Goal: Task Accomplishment & Management: Use online tool/utility

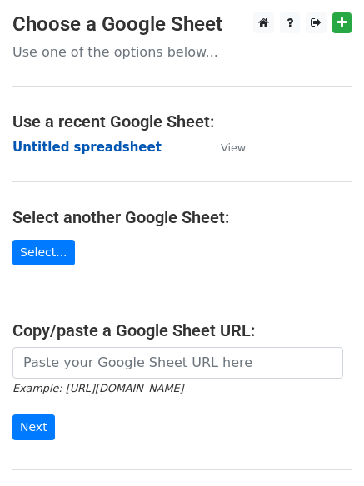
click at [89, 151] on strong "Untitled spreadsheet" at bounding box center [86, 147] width 149 height 15
click at [62, 245] on link "Select..." at bounding box center [43, 253] width 62 height 26
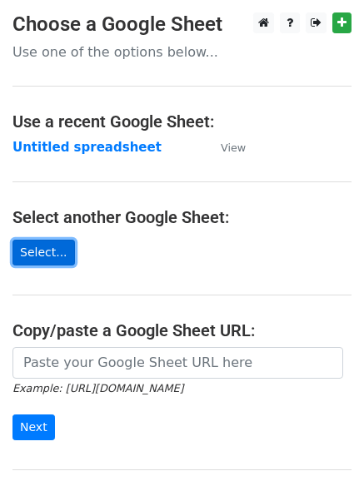
drag, startPoint x: 0, startPoint y: 0, endPoint x: 62, endPoint y: 245, distance: 253.0
click at [62, 245] on link "Select..." at bounding box center [43, 253] width 62 height 26
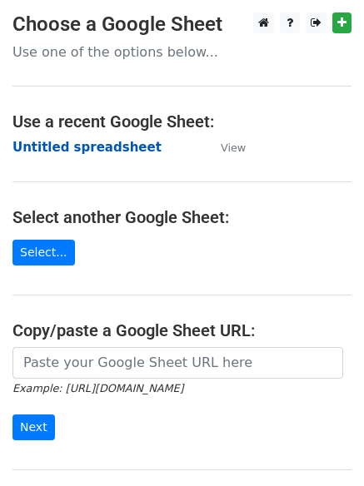
click at [105, 155] on strong "Untitled spreadsheet" at bounding box center [86, 147] width 149 height 15
click at [121, 143] on strong "Untitled spreadsheet" at bounding box center [86, 147] width 149 height 15
click at [96, 151] on strong "Untitled spreadsheet" at bounding box center [86, 147] width 149 height 15
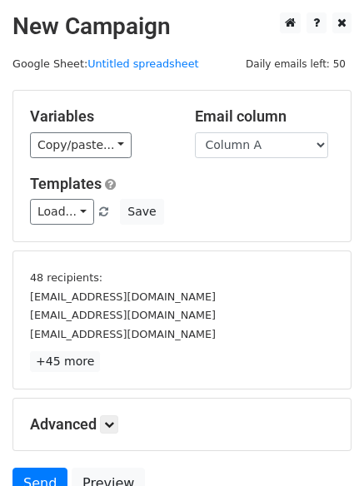
click at [241, 228] on div "Variables Copy/paste... {{Column A}} {{Column B}} {{Column C}} {{Column D}} {{C…" at bounding box center [181, 166] width 337 height 151
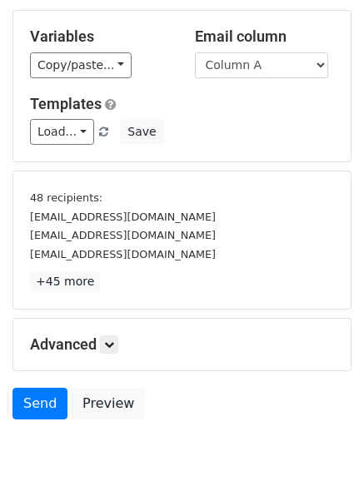
scroll to position [155, 0]
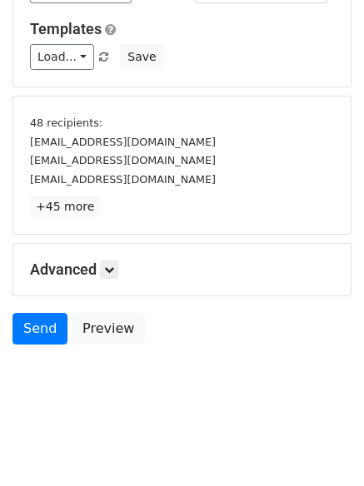
drag, startPoint x: 123, startPoint y: 271, endPoint x: 98, endPoint y: 271, distance: 25.0
click at [98, 271] on h5 "Advanced" at bounding box center [182, 269] width 304 height 18
click at [114, 269] on icon at bounding box center [109, 270] width 10 height 10
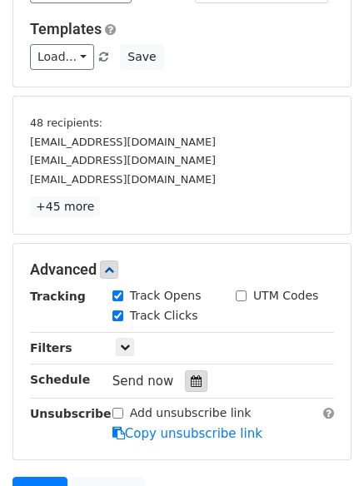
click at [187, 392] on div at bounding box center [196, 381] width 22 height 22
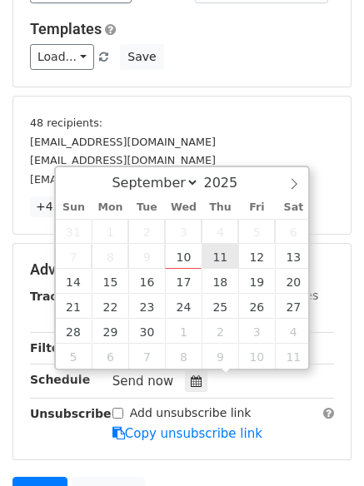
type input "2025-09-11 12:00"
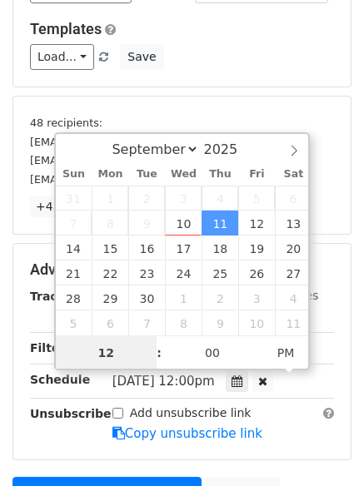
scroll to position [1, 0]
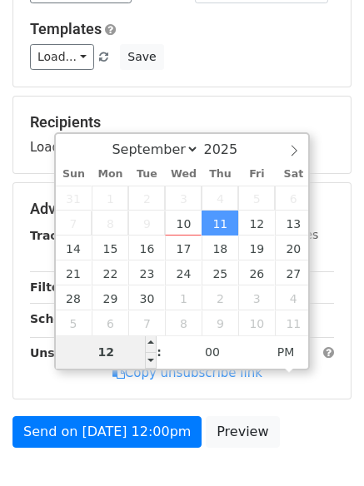
click at [128, 354] on input "12" at bounding box center [106, 351] width 101 height 33
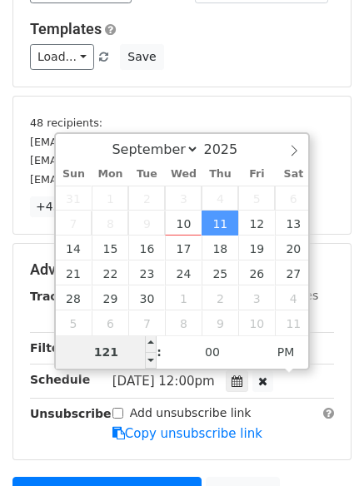
click at [128, 354] on input "121" at bounding box center [106, 351] width 101 height 33
type input "1"
type input "2025-09-11 01:00"
type input "01"
click at [285, 353] on span "PM" at bounding box center [286, 351] width 46 height 33
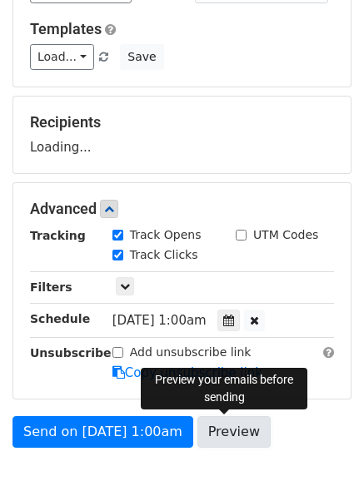
click at [245, 439] on link "Preview" at bounding box center [233, 432] width 73 height 32
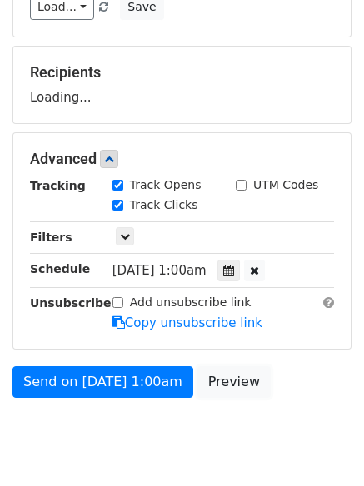
scroll to position [257, 0]
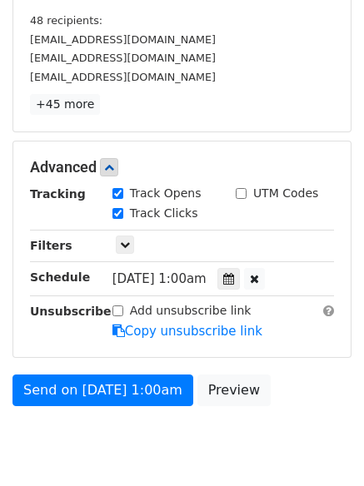
click at [158, 446] on body "New Campaign Daily emails left: 50 Google Sheet: Untitled spreadsheet Variables…" at bounding box center [182, 117] width 364 height 725
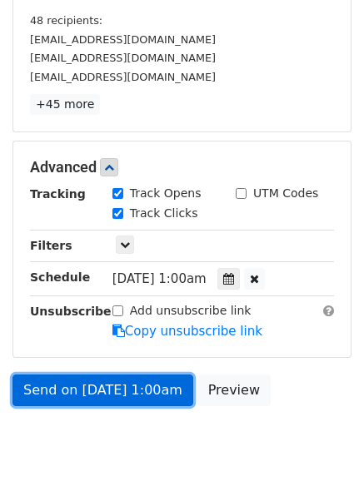
click at [130, 395] on link "Send on Sep 11 at 1:00am" at bounding box center [102, 390] width 181 height 32
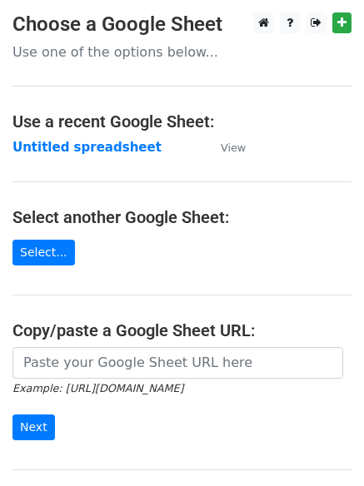
click at [97, 135] on main "Choose a Google Sheet Use one of the options below... Use a recent Google Sheet…" at bounding box center [182, 270] width 364 height 517
click at [104, 148] on strong "Untitled spreadsheet" at bounding box center [86, 147] width 149 height 15
drag, startPoint x: 151, startPoint y: 195, endPoint x: 125, endPoint y: 200, distance: 27.1
click at [125, 200] on main "Choose a Google Sheet Use one of the options below... Use a recent Google Sheet…" at bounding box center [182, 270] width 364 height 517
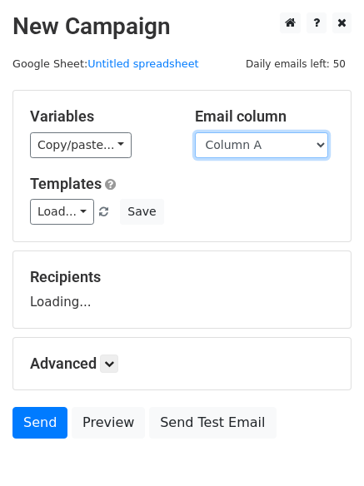
drag, startPoint x: 0, startPoint y: 0, endPoint x: 276, endPoint y: 156, distance: 317.0
click at [276, 151] on select "Column A Column B Column C Column D Column E" at bounding box center [261, 145] width 133 height 26
select select "Column B"
click at [195, 132] on select "Column A Column B Column C Column D Column E" at bounding box center [261, 145] width 133 height 26
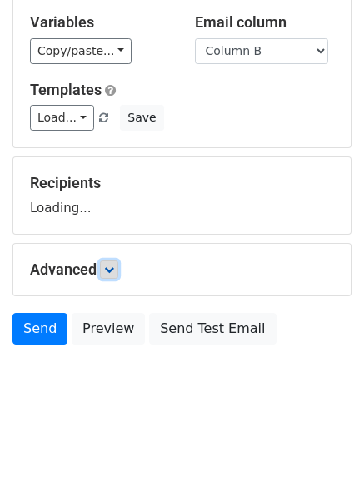
click at [114, 270] on icon at bounding box center [109, 270] width 10 height 10
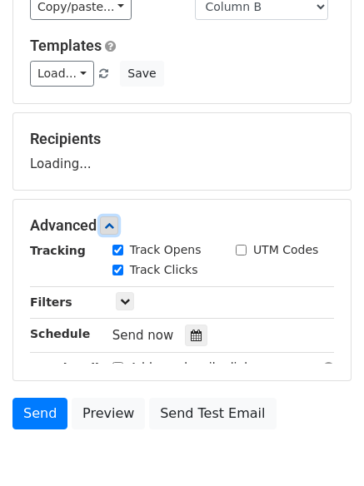
scroll to position [191, 0]
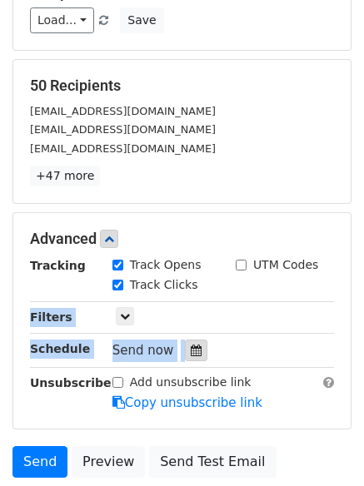
drag, startPoint x: 168, startPoint y: 295, endPoint x: 182, endPoint y: 344, distance: 51.1
click at [182, 340] on div "Tracking Track Opens UTM Codes Track Clicks Filters Only include spreadsheet ro…" at bounding box center [182, 334] width 304 height 156
click at [191, 344] on icon at bounding box center [196, 350] width 11 height 12
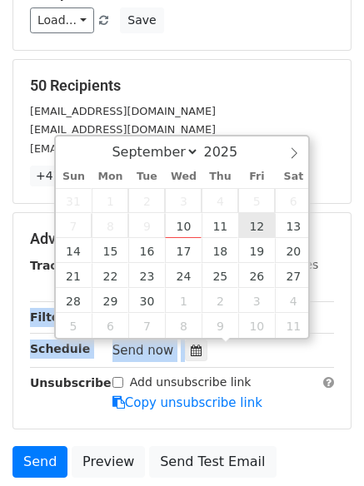
type input "2025-09-12 12:00"
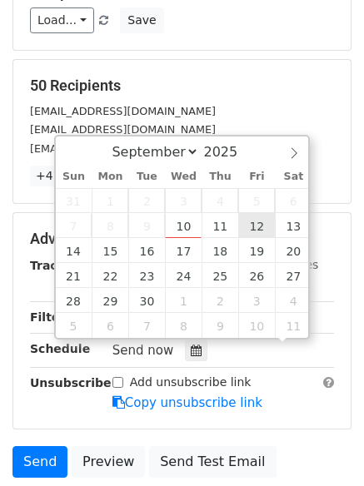
scroll to position [1, 0]
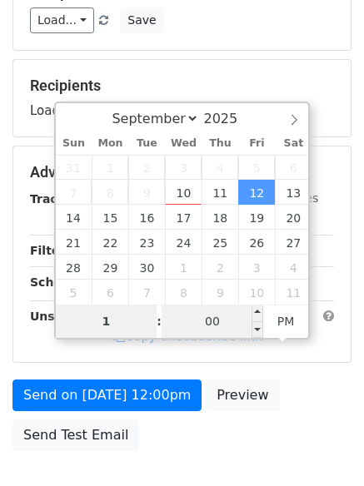
type input "1"
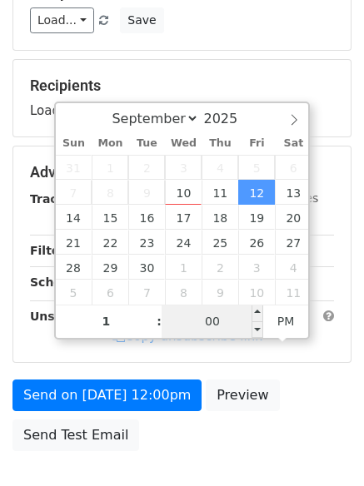
type input "2025-09-12 13:00"
type input "01"
click at [227, 325] on input "00" at bounding box center [211, 320] width 101 height 33
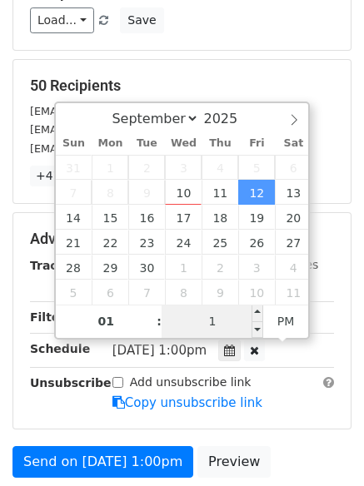
type input "11"
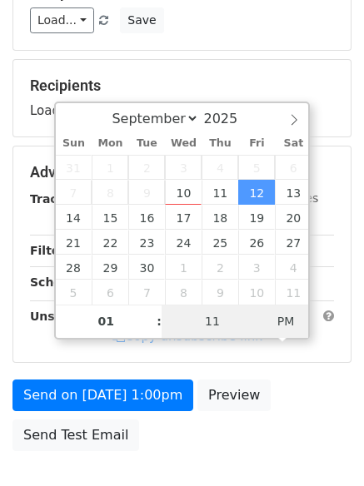
type input "2025-09-12 01:11"
click at [283, 323] on span "PM" at bounding box center [286, 320] width 46 height 33
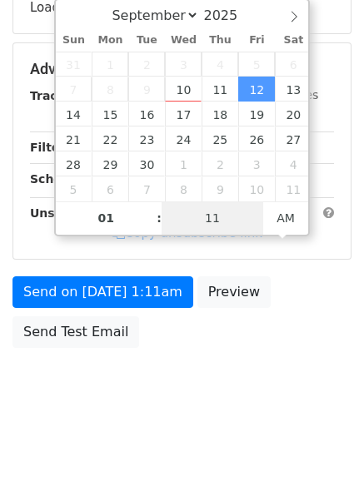
scroll to position [297, 0]
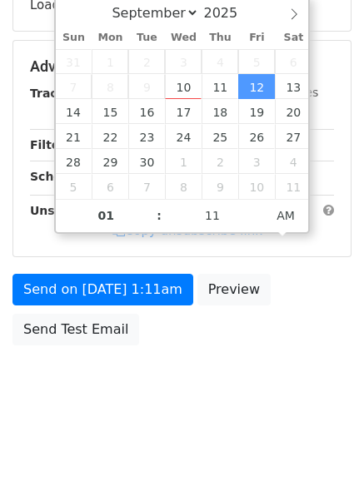
click at [233, 450] on html "New Campaign Daily emails left: 50 Google Sheet: Untitled spreadsheet Variables…" at bounding box center [182, 95] width 364 height 784
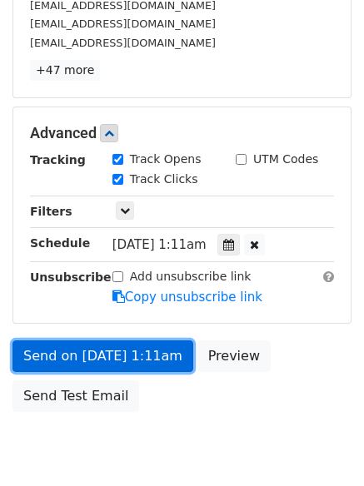
click at [151, 364] on link "Send on Sep 12 at 1:11am" at bounding box center [102, 356] width 181 height 32
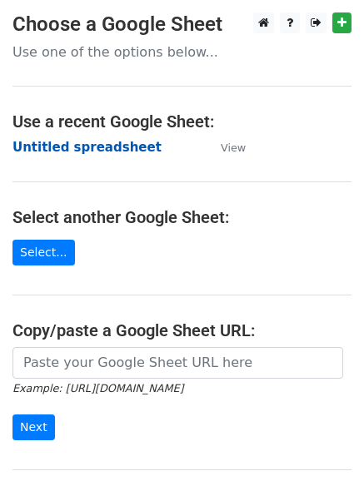
click at [105, 146] on strong "Untitled spreadsheet" at bounding box center [86, 147] width 149 height 15
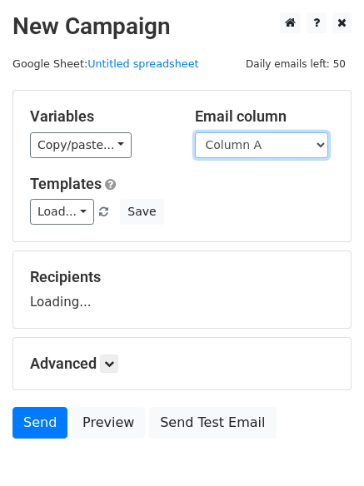
click at [275, 147] on select "Column A Column B Column C Column D Column E" at bounding box center [261, 145] width 133 height 26
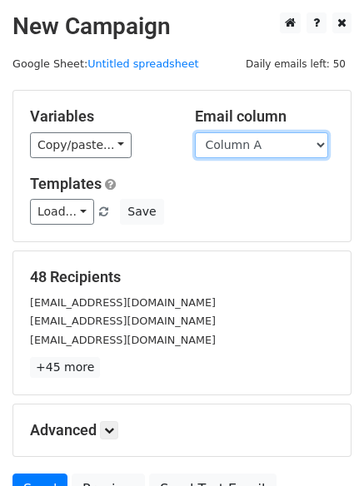
click at [272, 155] on select "Column A Column B Column C Column D Column E" at bounding box center [261, 145] width 133 height 26
select select "Column C"
click at [195, 132] on select "Column A Column B Column C Column D Column E" at bounding box center [261, 145] width 133 height 26
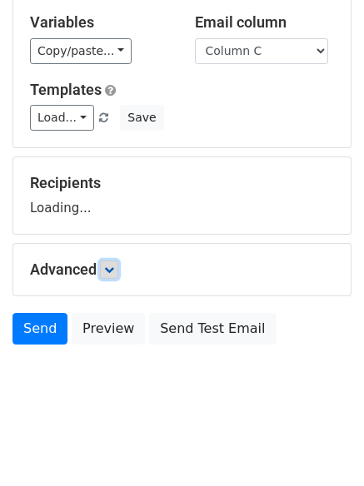
click at [112, 275] on link at bounding box center [109, 269] width 18 height 18
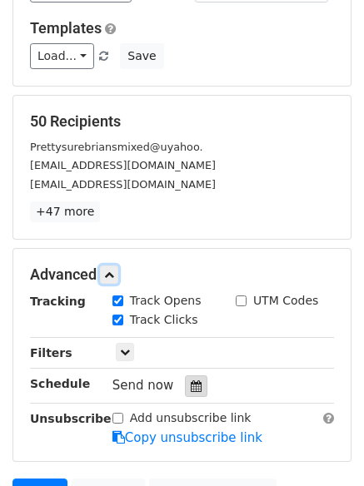
scroll to position [238, 0]
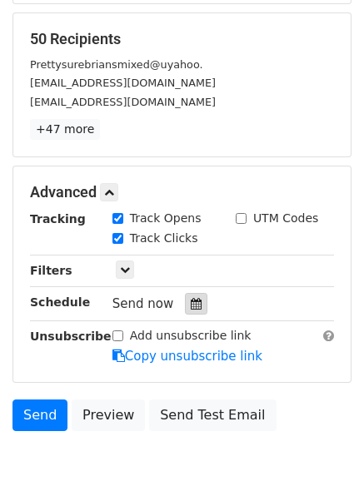
click at [191, 301] on icon at bounding box center [196, 304] width 11 height 12
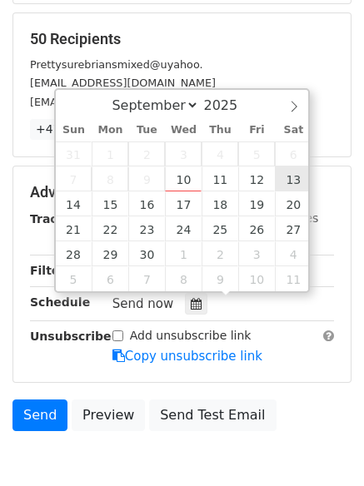
type input "2025-09-13 12:00"
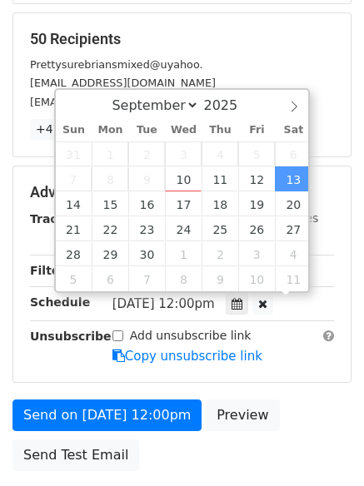
scroll to position [1, 0]
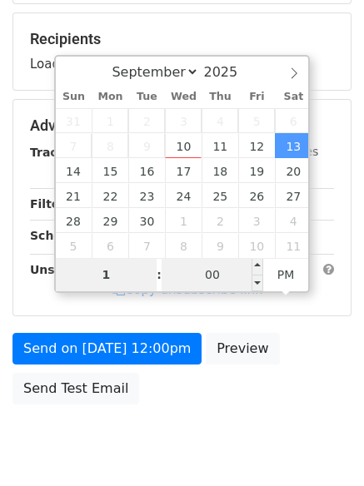
type input "1"
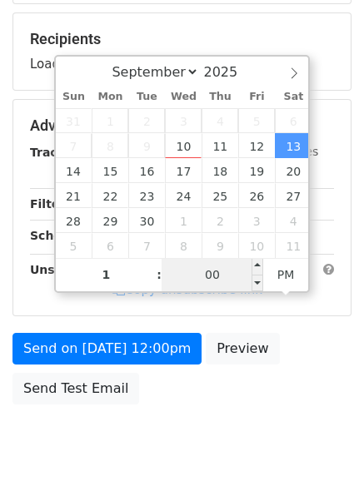
type input "2025-09-13 13:00"
type input "01"
click at [210, 265] on input "00" at bounding box center [211, 274] width 101 height 33
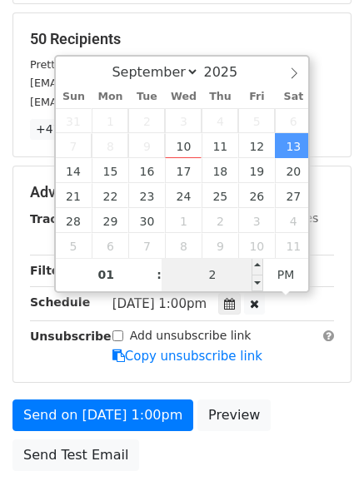
type input "22"
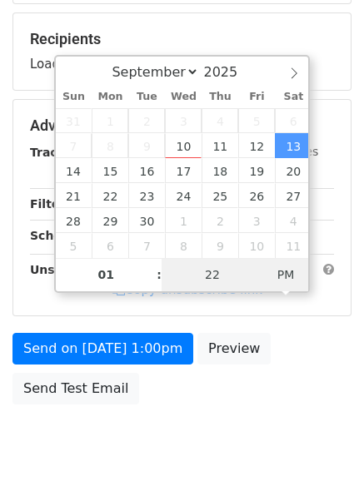
type input "2025-09-13 01:22"
click at [280, 273] on span "PM" at bounding box center [286, 274] width 46 height 33
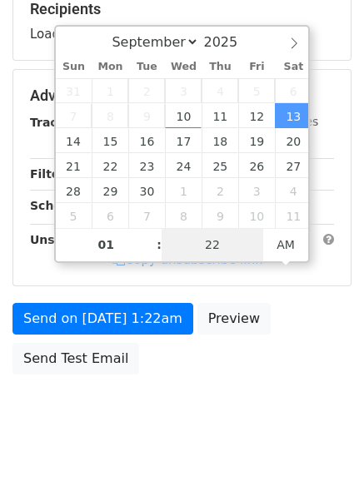
scroll to position [297, 0]
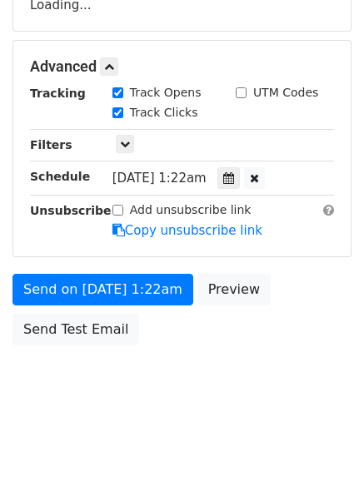
click at [230, 424] on html "New Campaign Daily emails left: 50 Google Sheet: Untitled spreadsheet Variables…" at bounding box center [182, 95] width 364 height 784
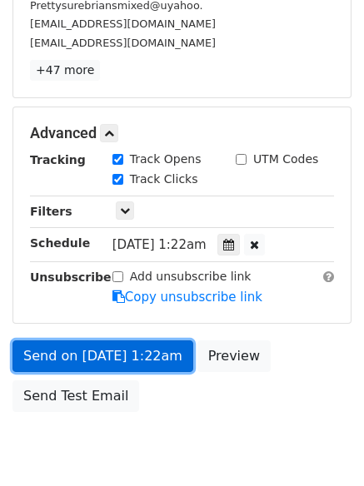
click at [152, 348] on link "Send on Sep 13 at 1:22am" at bounding box center [102, 356] width 181 height 32
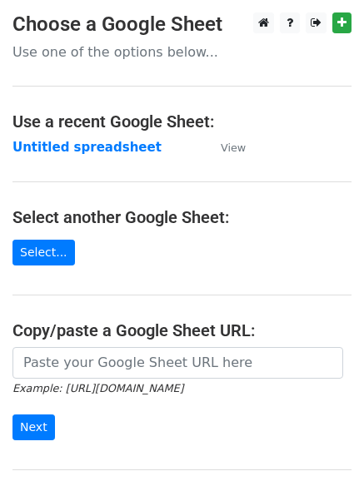
click at [116, 149] on strong "Untitled spreadsheet" at bounding box center [86, 147] width 149 height 15
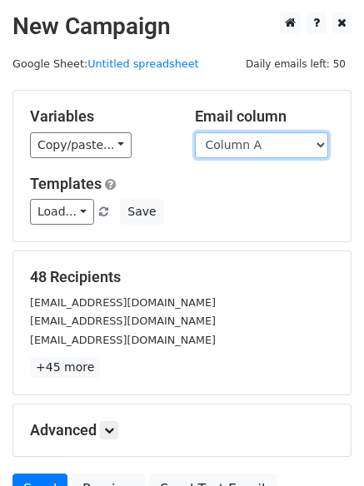
click at [284, 139] on select "Column A Column B Column C Column D Column E" at bounding box center [261, 145] width 133 height 26
select select "Column D"
click at [195, 132] on select "Column A Column B Column C Column D Column E" at bounding box center [261, 145] width 133 height 26
click at [254, 240] on div "Variables Copy/paste... {{Column A}} {{Column B}} {{Column C}} {{Column D}} {{C…" at bounding box center [181, 166] width 337 height 151
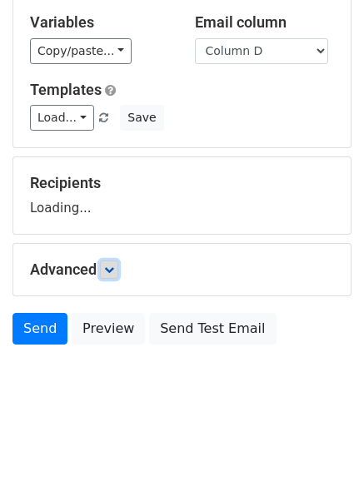
click at [114, 270] on icon at bounding box center [109, 270] width 10 height 10
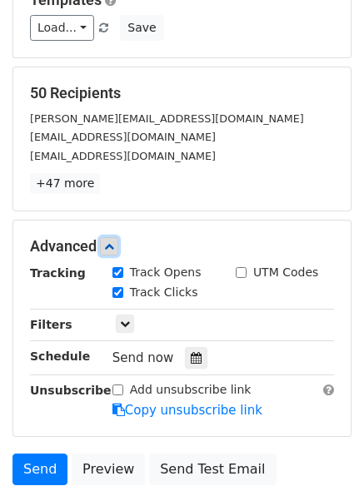
scroll to position [246, 0]
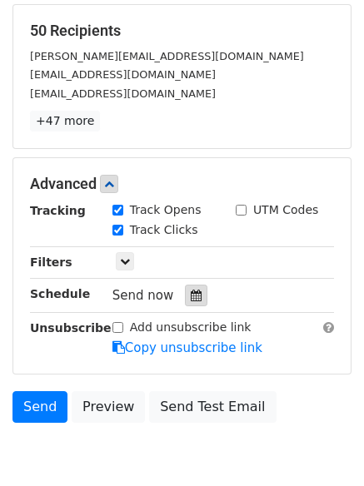
click at [185, 297] on div at bounding box center [196, 296] width 22 height 22
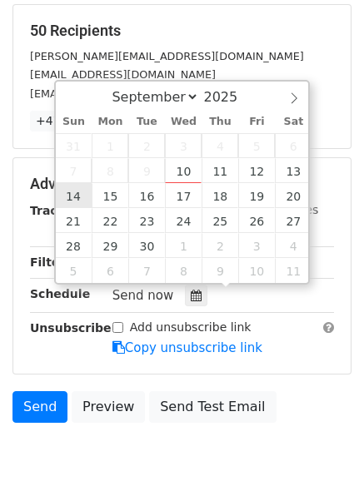
type input "2025-09-14 12:00"
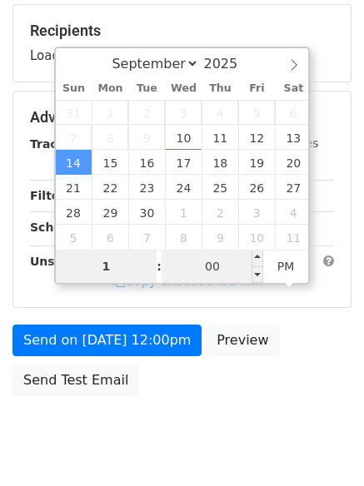
type input "1"
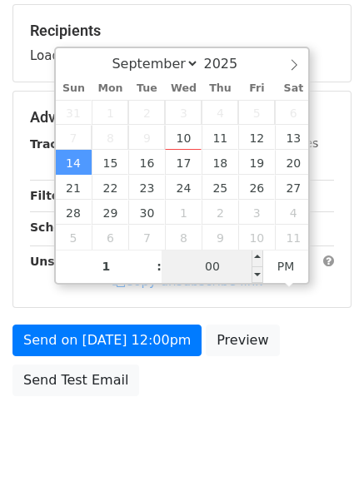
type input "2025-09-14 13:00"
type input "01"
click at [215, 264] on input "00" at bounding box center [211, 266] width 101 height 33
type input "33"
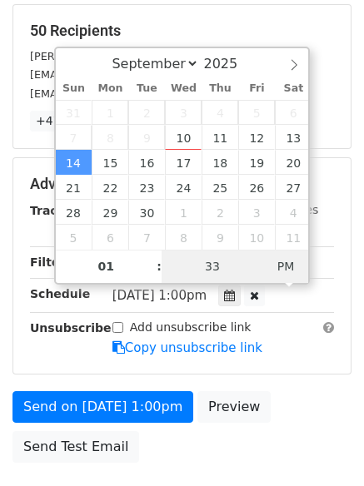
type input "2025-09-14 01:33"
click at [287, 265] on span "PM" at bounding box center [286, 266] width 46 height 33
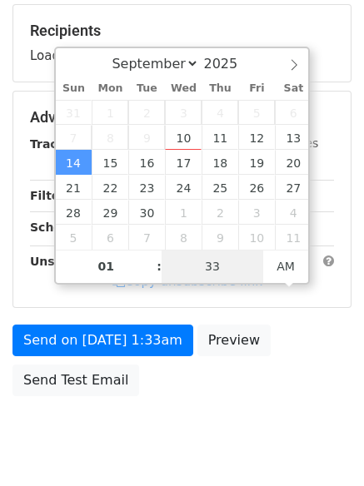
scroll to position [297, 0]
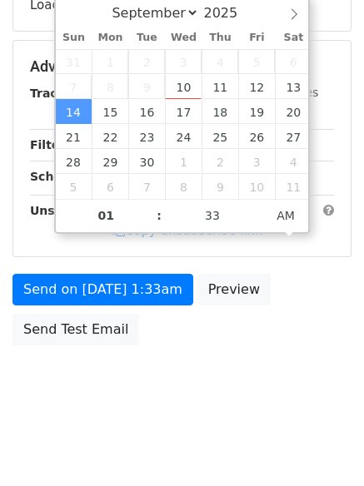
click at [172, 408] on body "New Campaign Daily emails left: 50 Google Sheet: Untitled spreadsheet Variables…" at bounding box center [182, 67] width 364 height 705
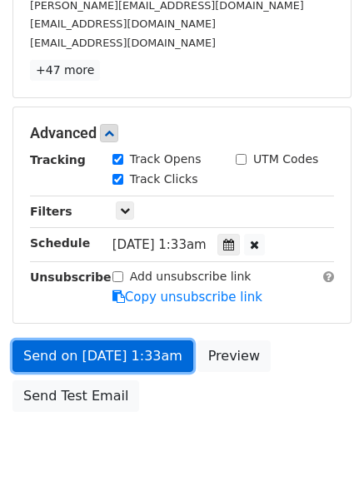
click at [150, 349] on link "Send on Sep 14 at 1:33am" at bounding box center [102, 356] width 181 height 32
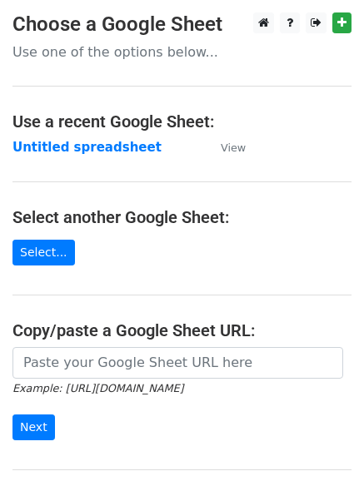
click at [63, 150] on strong "Untitled spreadsheet" at bounding box center [86, 147] width 149 height 15
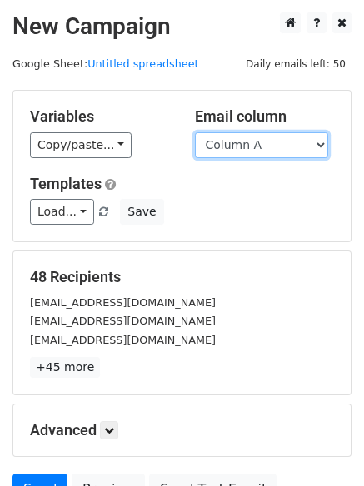
drag, startPoint x: 280, startPoint y: 139, endPoint x: 282, endPoint y: 156, distance: 17.6
click at [280, 139] on select "Column A Column B Column C Column D Column E" at bounding box center [261, 145] width 133 height 26
select select "Column E"
click at [195, 132] on select "Column A Column B Column C Column D Column E" at bounding box center [261, 145] width 133 height 26
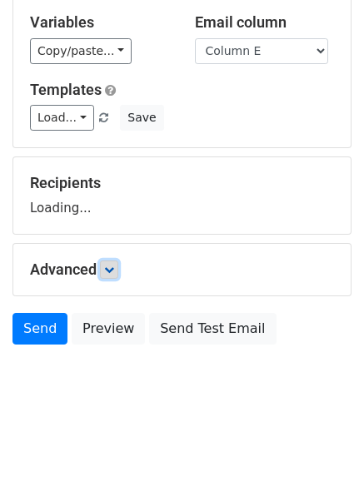
click at [110, 276] on link at bounding box center [109, 269] width 18 height 18
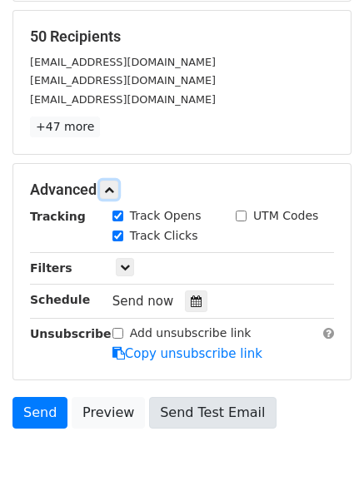
scroll to position [323, 0]
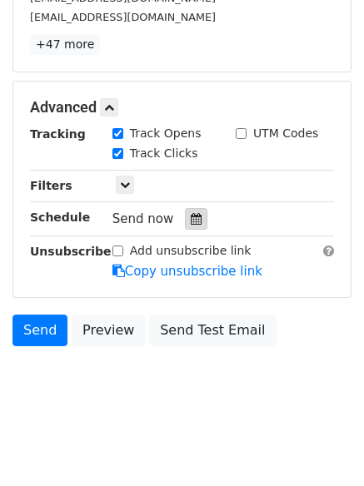
click at [191, 216] on icon at bounding box center [196, 219] width 11 height 12
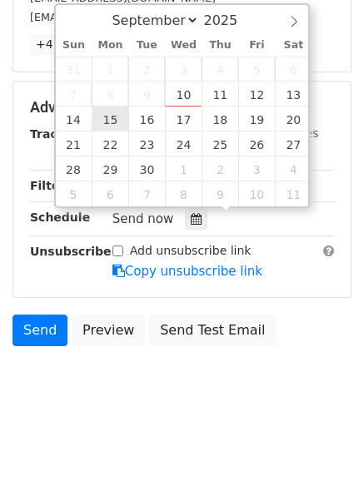
type input "[DATE] 12:00"
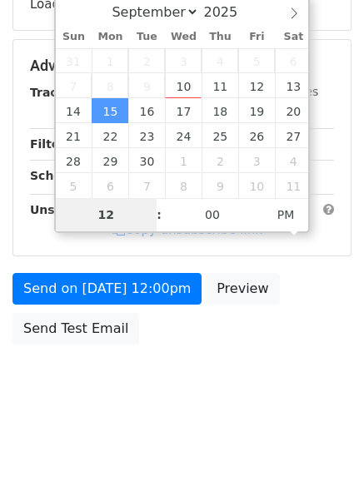
scroll to position [297, 0]
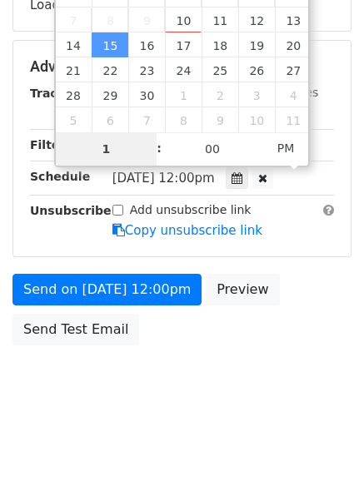
drag, startPoint x: 113, startPoint y: 116, endPoint x: 195, endPoint y: 173, distance: 99.9
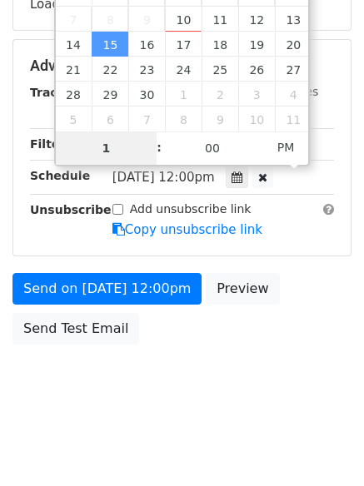
type input "1"
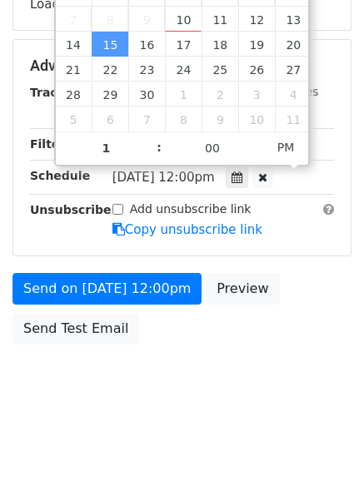
type input "[DATE] 13:00"
type input "01"
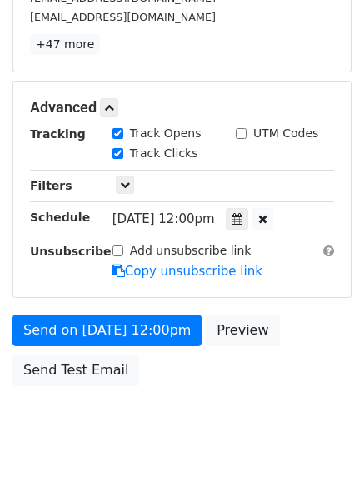
click at [220, 148] on div "Track Clicks" at bounding box center [161, 155] width 123 height 20
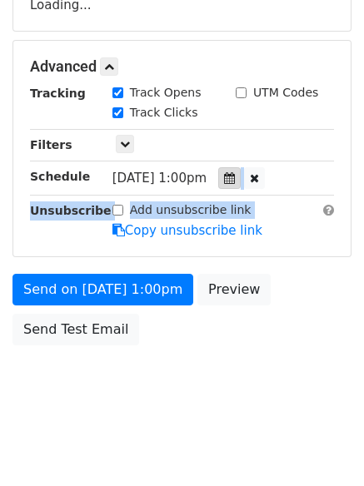
drag, startPoint x: 253, startPoint y: 220, endPoint x: 246, endPoint y: 176, distance: 43.8
click at [246, 176] on div "Tracking Track Opens UTM Codes Track Clicks Filters Only include spreadsheet ro…" at bounding box center [182, 162] width 304 height 156
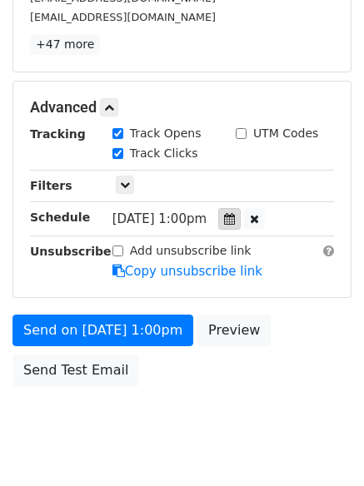
click at [248, 171] on div "Tracking Track Opens UTM Codes Track Clicks Filters Only include spreadsheet ro…" at bounding box center [182, 203] width 304 height 156
click at [240, 220] on div at bounding box center [229, 219] width 22 height 22
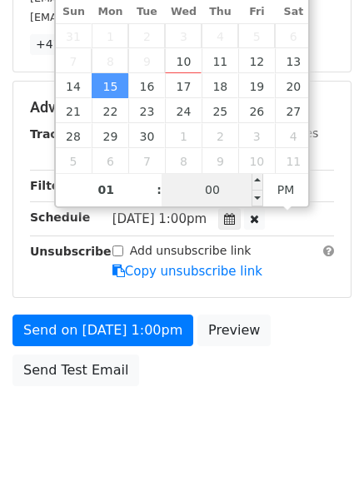
click at [215, 183] on input "00" at bounding box center [211, 189] width 101 height 33
type input "44"
type input "[DATE] 01:44"
click at [284, 193] on span "PM" at bounding box center [286, 189] width 46 height 33
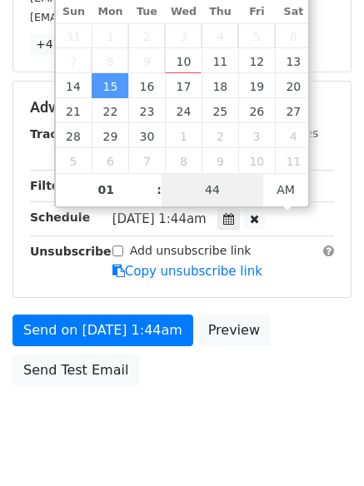
scroll to position [297, 0]
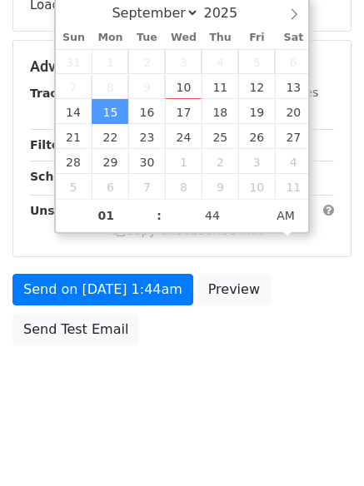
click at [239, 370] on body "New Campaign Daily emails left: 50 Google Sheet: Untitled spreadsheet Variables…" at bounding box center [182, 67] width 364 height 705
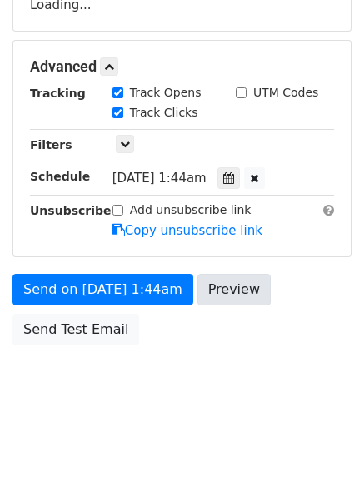
click at [239, 370] on body "New Campaign Daily emails left: 50 Google Sheet: Untitled spreadsheet Variables…" at bounding box center [182, 67] width 364 height 705
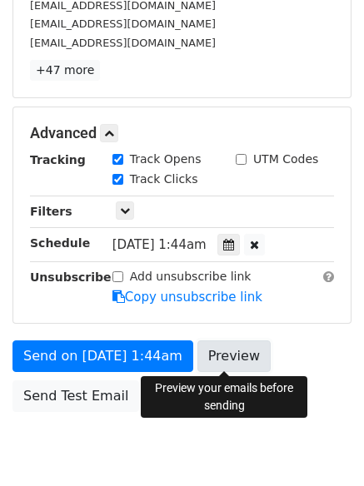
click at [239, 370] on link "Preview" at bounding box center [233, 356] width 73 height 32
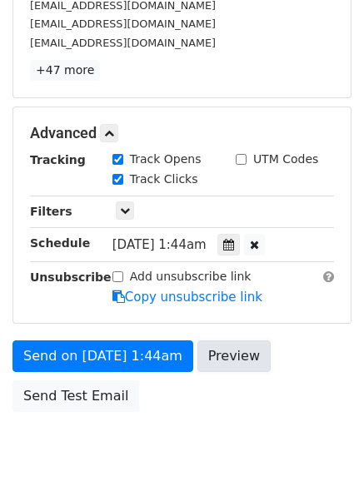
click at [239, 370] on link "Preview" at bounding box center [233, 356] width 73 height 32
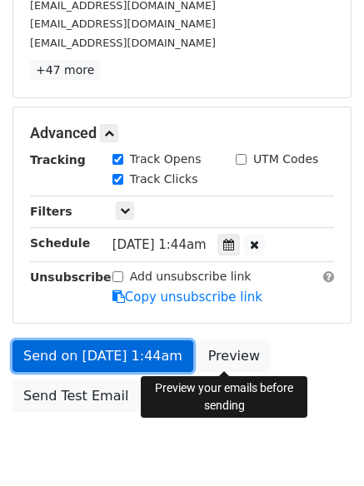
click at [130, 350] on link "Send on [DATE] 1:44am" at bounding box center [102, 356] width 181 height 32
